Goal: Task Accomplishment & Management: Use online tool/utility

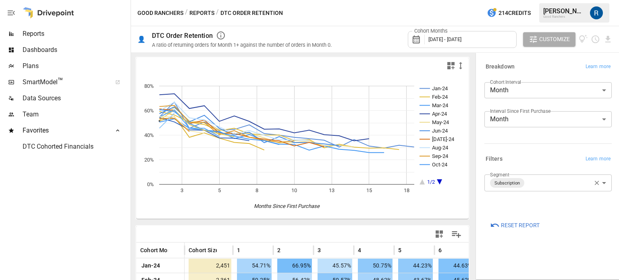
scroll to position [163, 0]
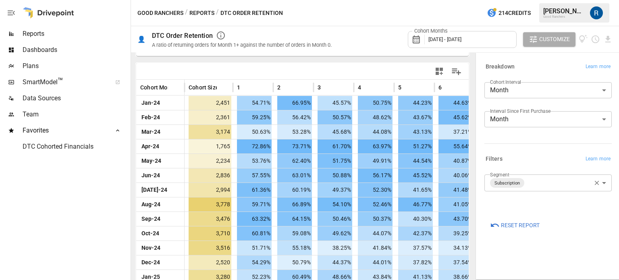
click at [56, 35] on span "Reports" at bounding box center [76, 34] width 106 height 10
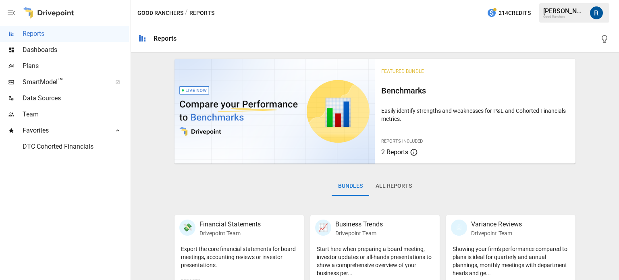
click at [398, 193] on button "All Reports" at bounding box center [393, 185] width 49 height 19
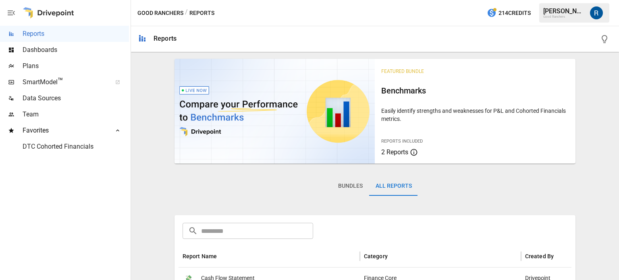
click at [267, 228] on input "text" at bounding box center [257, 231] width 112 height 16
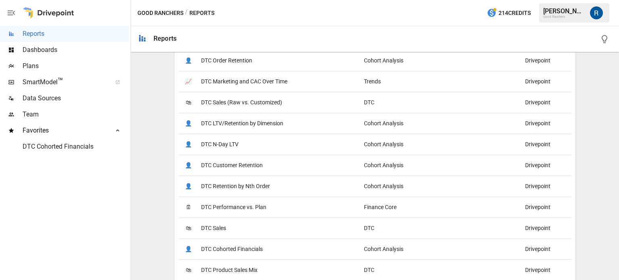
scroll to position [251, 0]
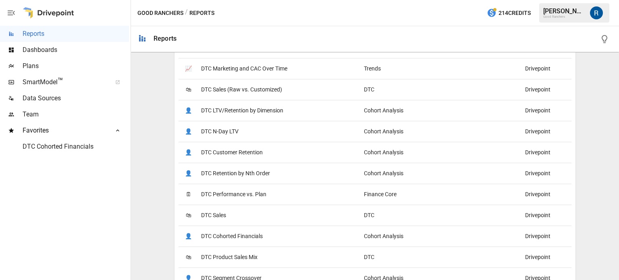
type input "***"
click at [237, 254] on span "DTC Product Sales Mix" at bounding box center [229, 257] width 56 height 21
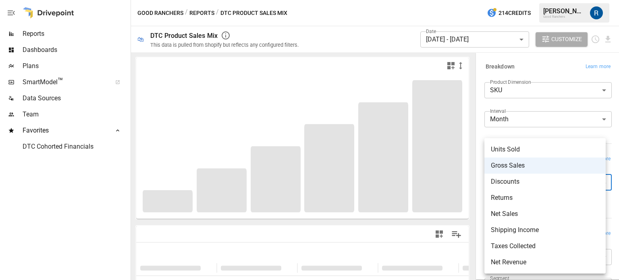
click at [551, 0] on body "**********" at bounding box center [309, 0] width 619 height 0
click at [517, 214] on span "Net Sales" at bounding box center [545, 214] width 108 height 10
type input "*********"
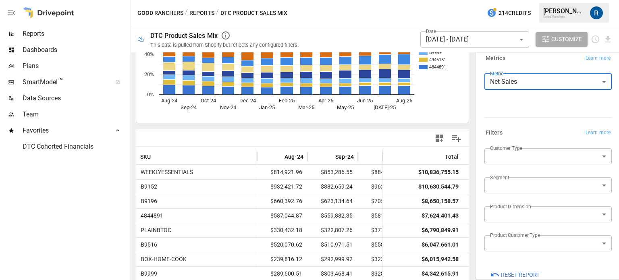
scroll to position [116, 0]
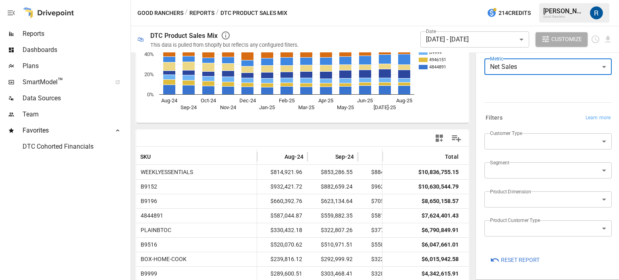
click at [519, 192] on label "Product Dimension" at bounding box center [510, 191] width 41 height 7
click at [516, 149] on div "Customer Type ​" at bounding box center [547, 144] width 127 height 23
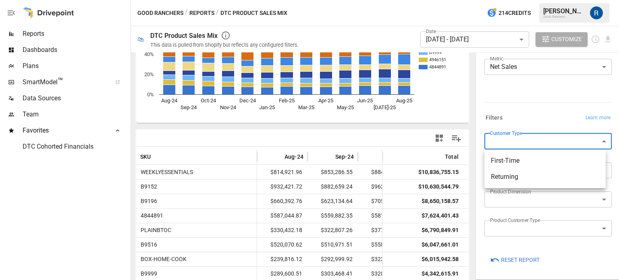
click at [513, 0] on body "Reports Dashboards Plans SmartModel ™ Data Sources Team Favorites DTC Cohorted …" at bounding box center [309, 0] width 619 height 0
click at [511, 119] on div at bounding box center [309, 140] width 619 height 280
click at [154, 153] on icon "Sort" at bounding box center [157, 156] width 7 height 7
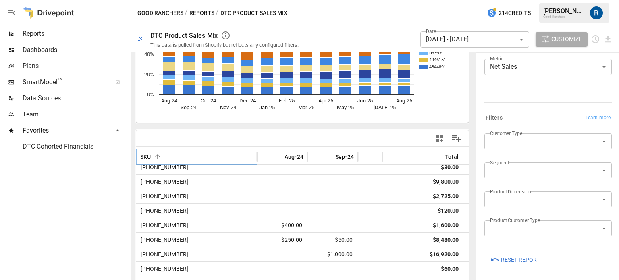
scroll to position [0, 0]
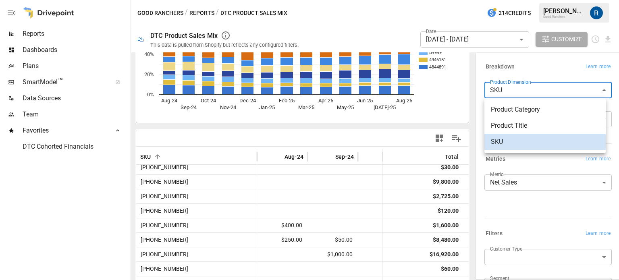
click at [519, 0] on body "Reports Dashboards Plans SmartModel ™ Data Sources Team Favorites DTC Cohorted …" at bounding box center [309, 0] width 619 height 0
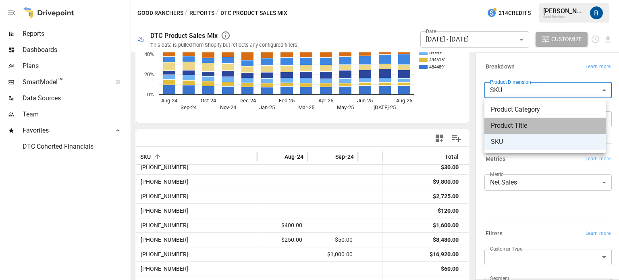
click at [506, 122] on span "Product Title" at bounding box center [545, 126] width 108 height 10
type input "**********"
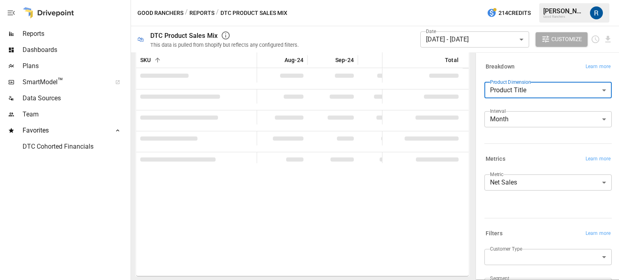
click at [445, 0] on body "Reports Dashboards Plans SmartModel ™ Data Sources Team Favorites DTC Cohorted …" at bounding box center [309, 0] width 619 height 0
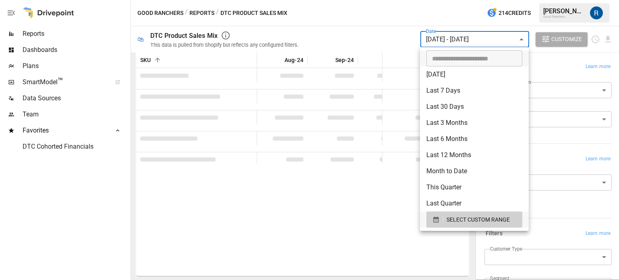
type input "**********"
click at [457, 60] on input "**********" at bounding box center [471, 58] width 90 height 16
click at [456, 215] on span "SELECT CUSTOM RANGE" at bounding box center [477, 220] width 63 height 10
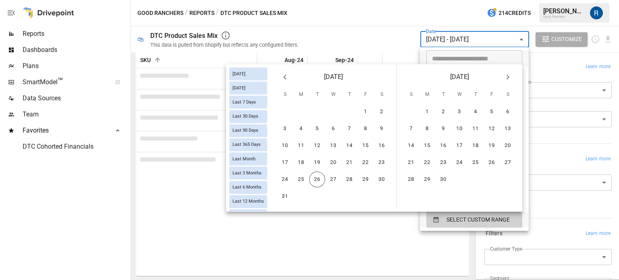
scroll to position [96, 0]
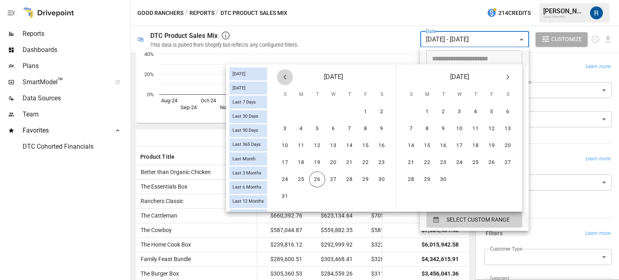
click at [284, 77] on icon "Previous month" at bounding box center [284, 77] width 3 height 5
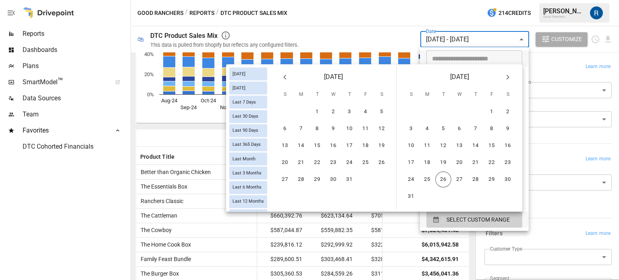
click at [284, 77] on icon "Previous month" at bounding box center [284, 77] width 3 height 5
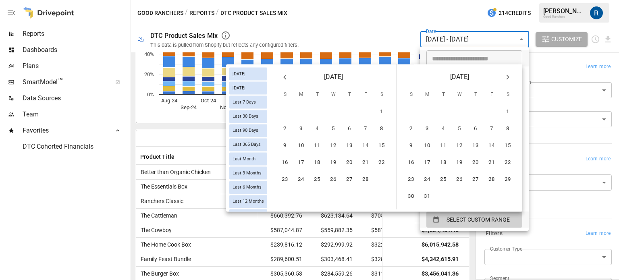
click at [284, 77] on icon "Previous month" at bounding box center [284, 77] width 3 height 5
click at [338, 113] on button "1" at bounding box center [333, 112] width 16 height 16
click at [513, 81] on button "Next month" at bounding box center [507, 77] width 16 height 16
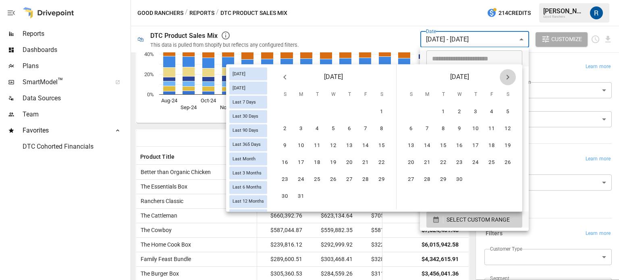
click at [513, 81] on button "Next month" at bounding box center [507, 77] width 16 height 16
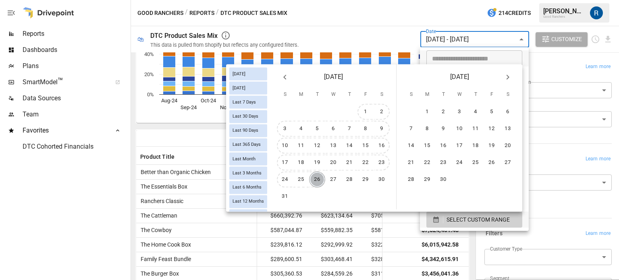
click at [312, 182] on button "26" at bounding box center [317, 180] width 16 height 16
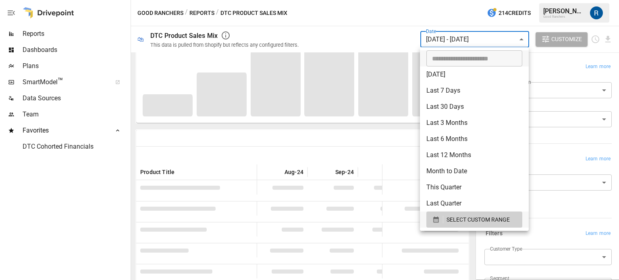
scroll to position [208, 0]
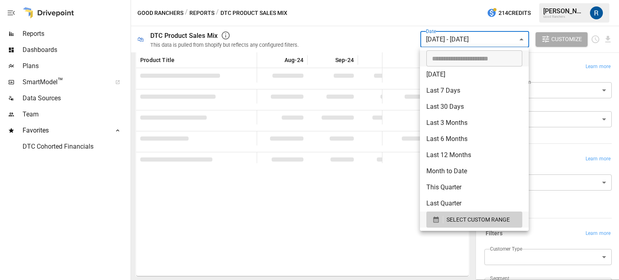
click at [364, 35] on div at bounding box center [309, 140] width 619 height 280
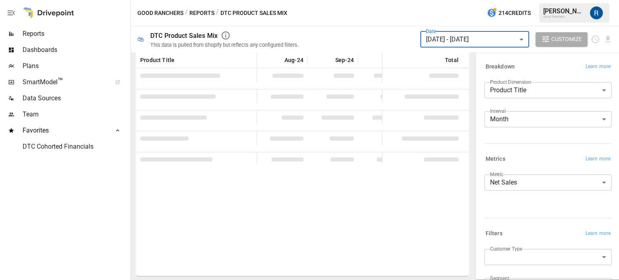
scroll to position [96, 0]
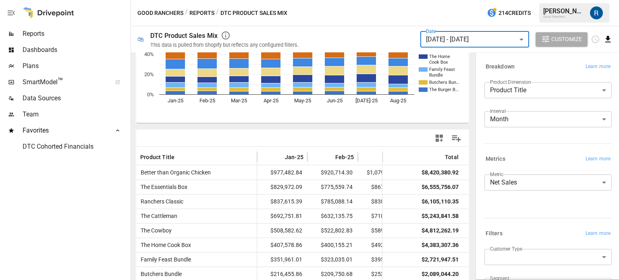
click at [606, 37] on icon "Download report" at bounding box center [607, 39] width 9 height 9
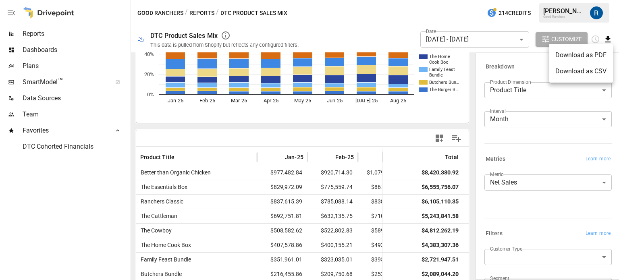
click at [576, 81] on ul "Download as PDF Download as CSV" at bounding box center [581, 63] width 64 height 39
click at [572, 75] on li "Download as CSV" at bounding box center [581, 71] width 64 height 16
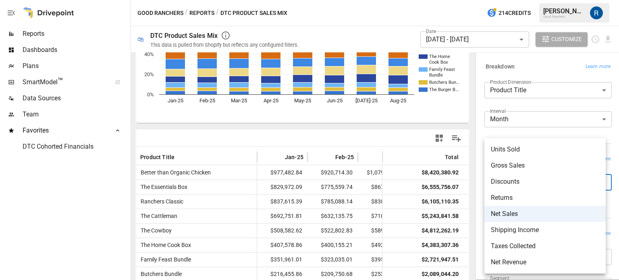
click at [520, 0] on body "Reports Dashboards Plans SmartModel ™ Data Sources Team Favorites DTC Cohorted …" at bounding box center [309, 0] width 619 height 0
click at [517, 148] on span "Units Sold" at bounding box center [545, 150] width 108 height 10
type input "**********"
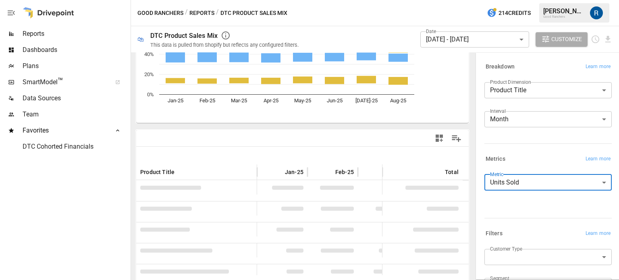
scroll to position [96, 0]
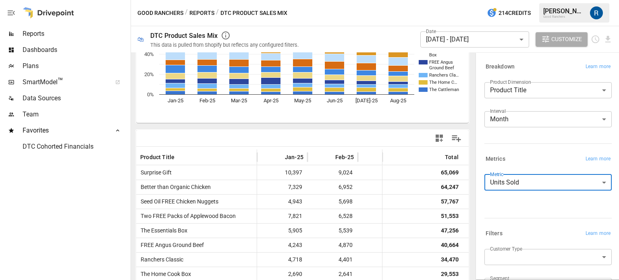
click at [611, 45] on div "Date [DATE] - [DATE] ****** ​ Customize" at bounding box center [516, 39] width 192 height 26
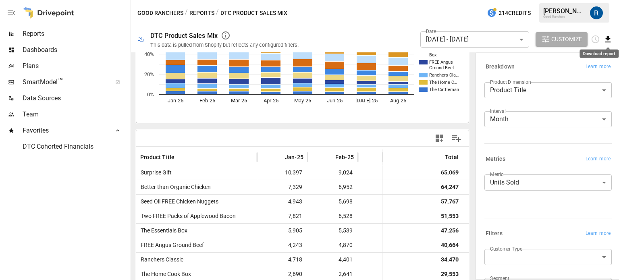
click at [609, 41] on icon "Download report" at bounding box center [607, 39] width 9 height 9
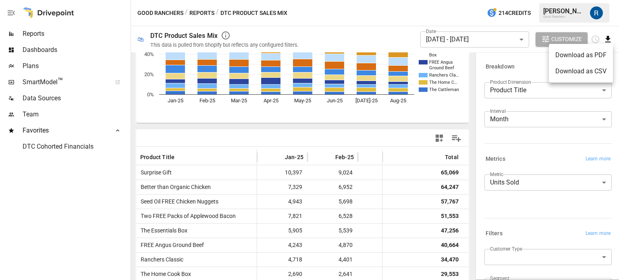
click at [570, 74] on li "Download as CSV" at bounding box center [581, 71] width 64 height 16
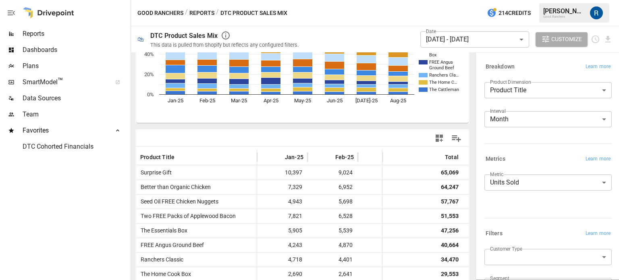
click at [517, 0] on body "Reports Dashboards Plans SmartModel ™ Data Sources Team Favorites DTC Cohorted …" at bounding box center [309, 0] width 619 height 0
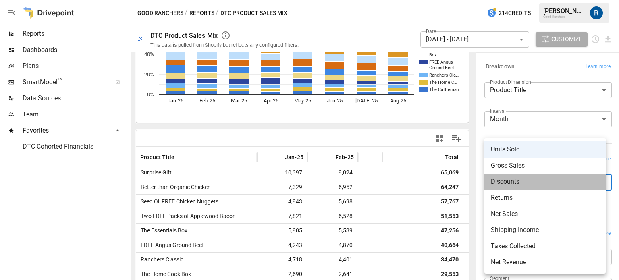
click at [513, 176] on li "Discounts" at bounding box center [544, 182] width 121 height 16
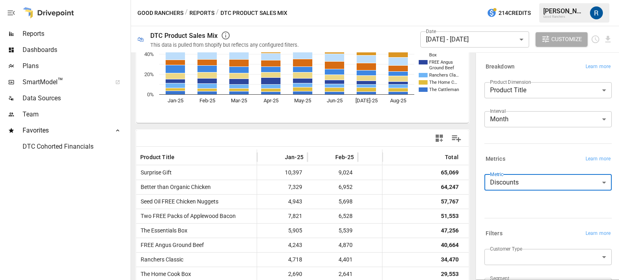
scroll to position [208, 0]
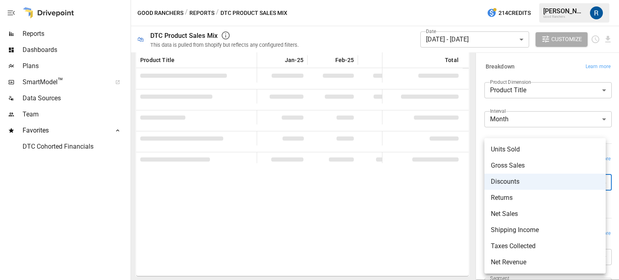
click at [520, 0] on body "Reports Dashboards Plans SmartModel ™ Data Sources Team Favorites DTC Cohorted …" at bounding box center [309, 0] width 619 height 0
click at [517, 170] on span "Gross Sales" at bounding box center [545, 166] width 108 height 10
type input "**********"
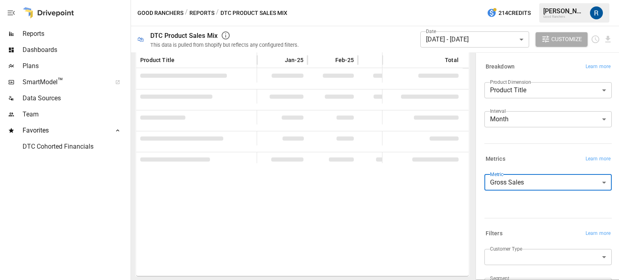
scroll to position [96, 0]
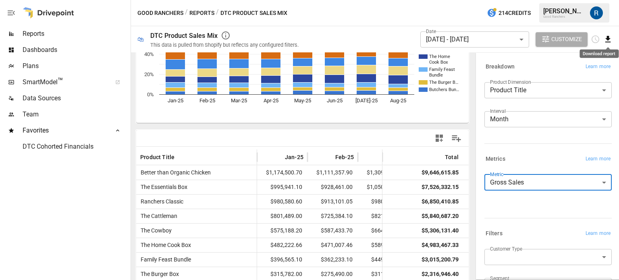
click at [605, 40] on icon "Download report" at bounding box center [607, 39] width 9 height 9
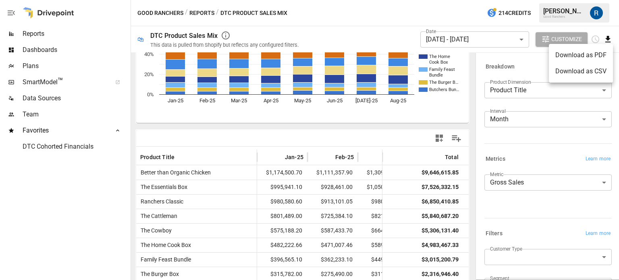
click at [579, 69] on li "Download as CSV" at bounding box center [581, 71] width 64 height 16
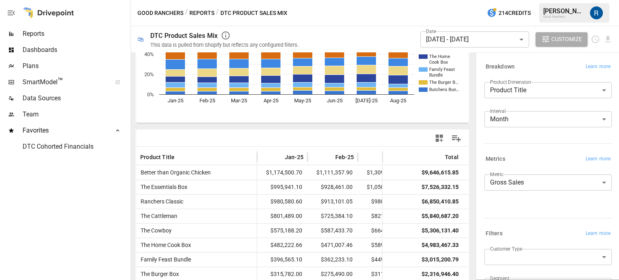
click at [49, 43] on div "Dashboards" at bounding box center [64, 50] width 129 height 16
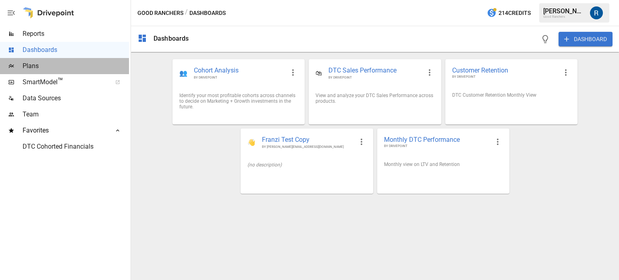
click at [40, 58] on div "Plans" at bounding box center [64, 66] width 129 height 16
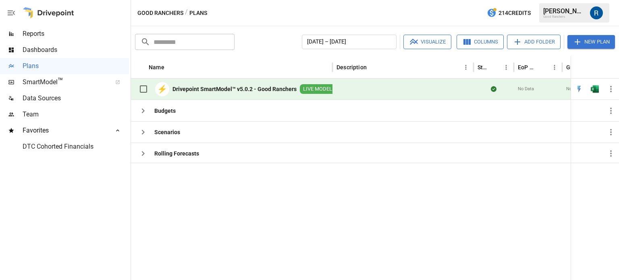
click at [46, 79] on span "SmartModel ™" at bounding box center [65, 82] width 84 height 10
click at [40, 65] on span "Plans" at bounding box center [76, 66] width 106 height 10
